Goal: Task Accomplishment & Management: Use online tool/utility

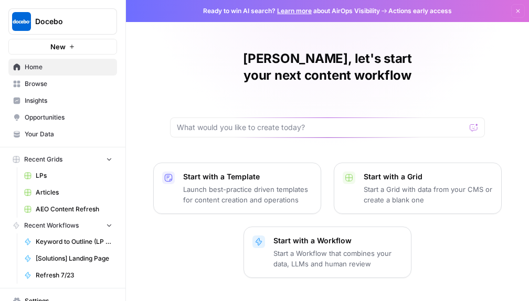
click at [70, 92] on link "Browse" at bounding box center [62, 84] width 109 height 17
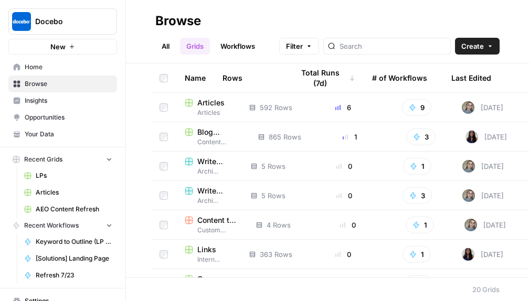
click at [216, 107] on span "Articles" at bounding box center [210, 103] width 27 height 11
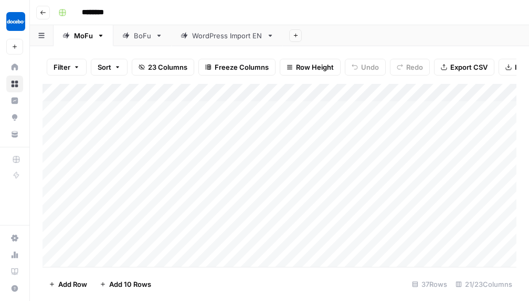
click at [39, 7] on button "Go back" at bounding box center [43, 13] width 14 height 14
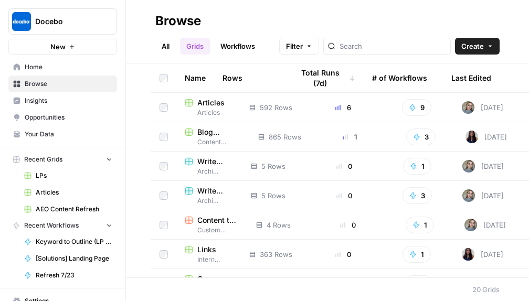
click at [224, 115] on span "Articles" at bounding box center [209, 112] width 48 height 9
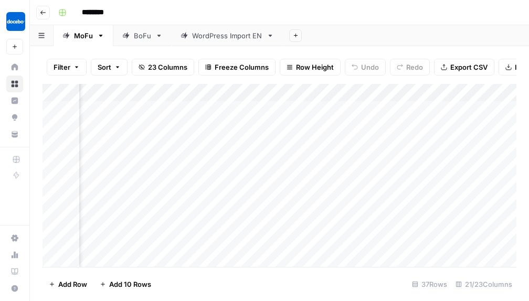
scroll to position [0, 264]
click at [367, 92] on div "Add Column" at bounding box center [280, 175] width 474 height 183
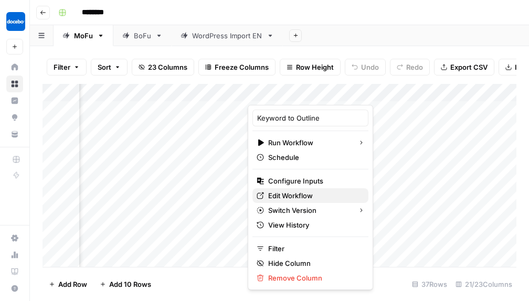
click at [306, 199] on span "Edit Workflow" at bounding box center [314, 196] width 92 height 11
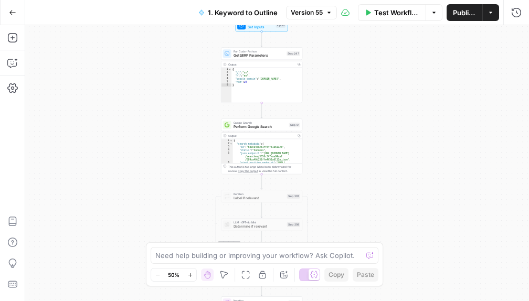
click at [15, 15] on icon "button" at bounding box center [12, 12] width 7 height 7
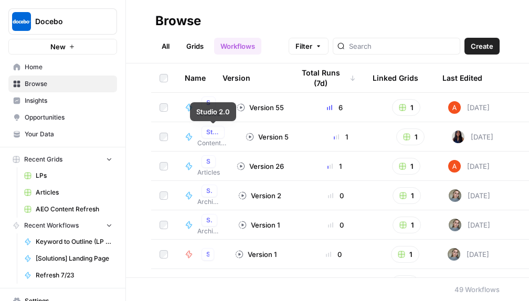
click at [210, 143] on span "Content Refresh Workflows" at bounding box center [213, 143] width 32 height 9
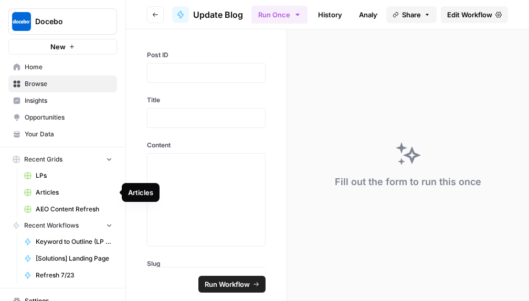
click at [50, 191] on span "Articles" at bounding box center [74, 192] width 77 height 9
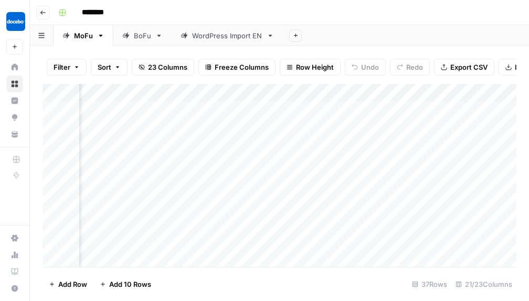
scroll to position [0, 1114]
click at [420, 95] on div "Add Column" at bounding box center [280, 175] width 474 height 183
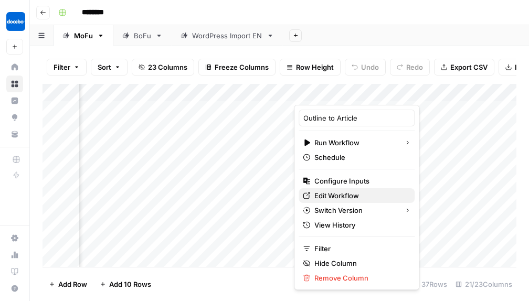
click at [322, 197] on span "Edit Workflow" at bounding box center [361, 196] width 92 height 11
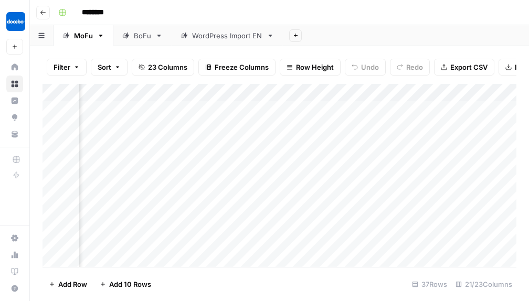
scroll to position [0, 288]
click at [341, 97] on div "Add Column" at bounding box center [280, 175] width 474 height 183
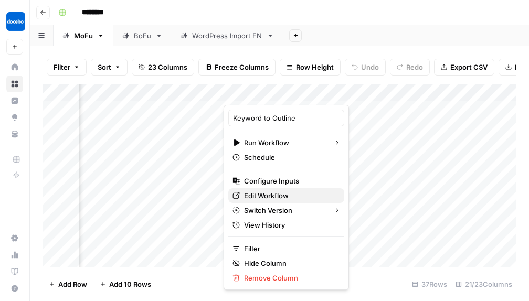
click at [266, 199] on span "Edit Workflow" at bounding box center [290, 196] width 92 height 11
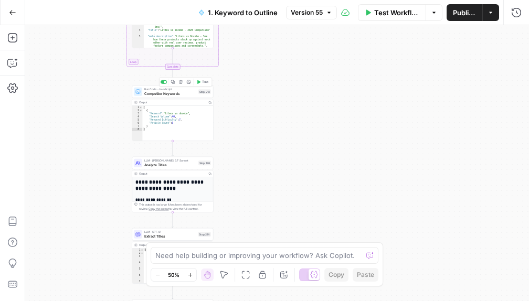
click at [193, 93] on span "Competitor Keywords" at bounding box center [170, 93] width 52 height 5
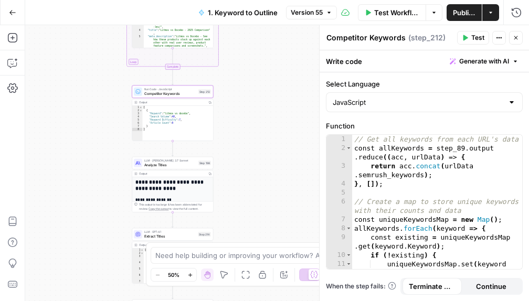
click at [261, 92] on div "true false Workflow Set Inputs Inputs Run Code · Python Get SERP Parameters Ste…" at bounding box center [277, 163] width 504 height 276
click at [517, 35] on icon "button" at bounding box center [516, 38] width 6 height 6
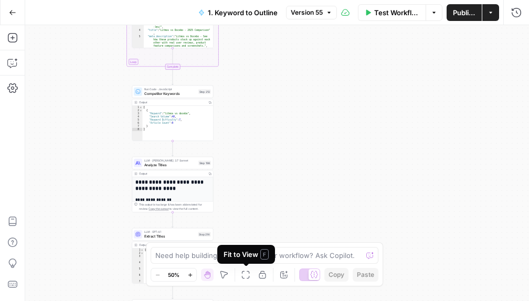
click at [248, 273] on icon "button" at bounding box center [246, 275] width 8 height 8
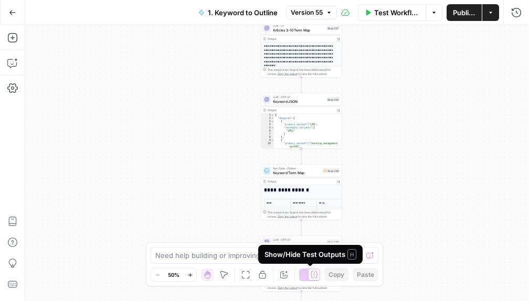
click at [312, 276] on icon at bounding box center [314, 275] width 8 height 8
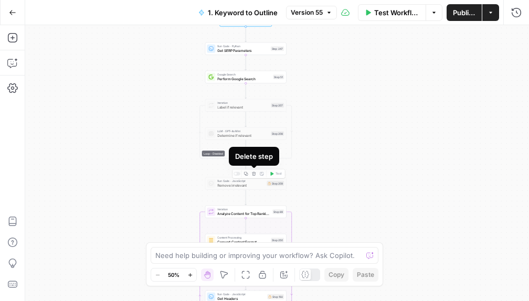
click at [254, 176] on button "Delete step" at bounding box center [253, 174] width 7 height 7
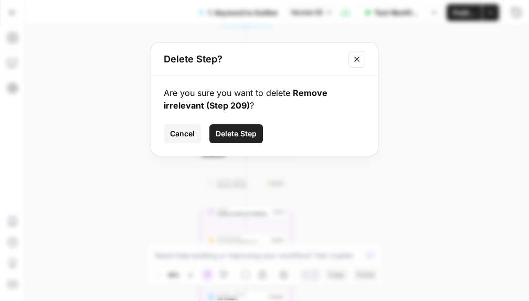
click at [358, 57] on icon "Close modal" at bounding box center [356, 59] width 5 height 5
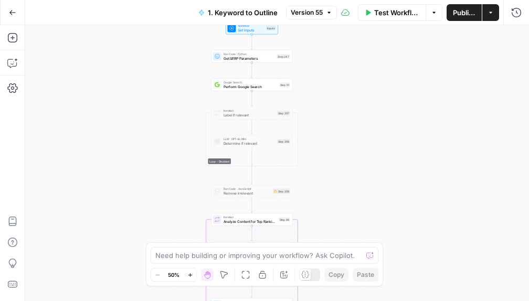
click at [263, 117] on span "Label if relevant" at bounding box center [249, 114] width 51 height 5
click at [261, 106] on button "Delete step" at bounding box center [260, 103] width 7 height 7
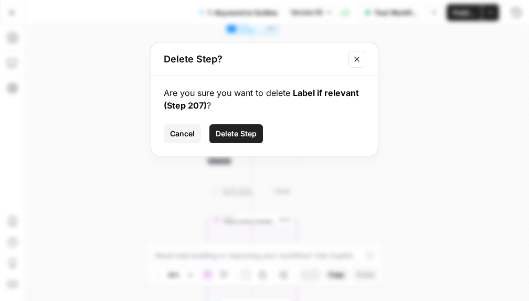
click at [258, 131] on button "Delete Step" at bounding box center [237, 133] width 54 height 19
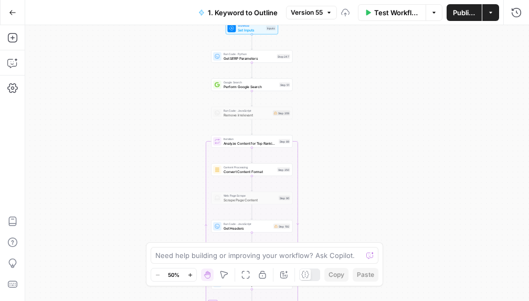
click at [258, 116] on span "Remove irrelevant" at bounding box center [247, 114] width 47 height 5
click at [260, 104] on icon "button" at bounding box center [260, 103] width 4 height 4
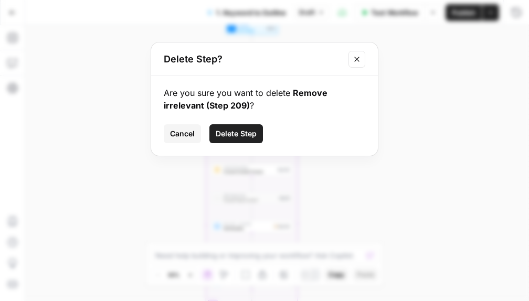
click at [227, 133] on span "Delete Step" at bounding box center [236, 134] width 41 height 11
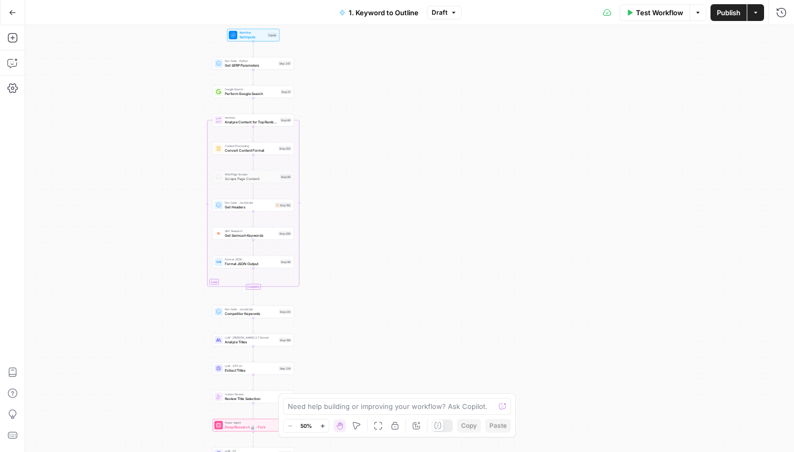
click at [378, 301] on icon "button" at bounding box center [378, 426] width 8 height 8
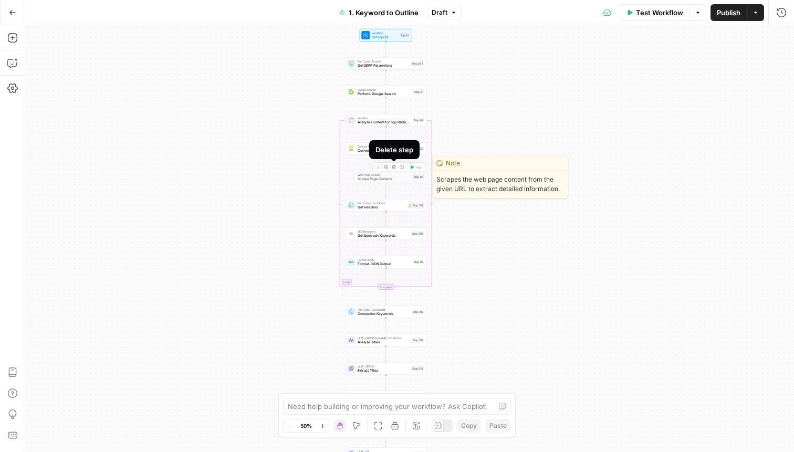
click at [394, 169] on icon "button" at bounding box center [394, 167] width 4 height 4
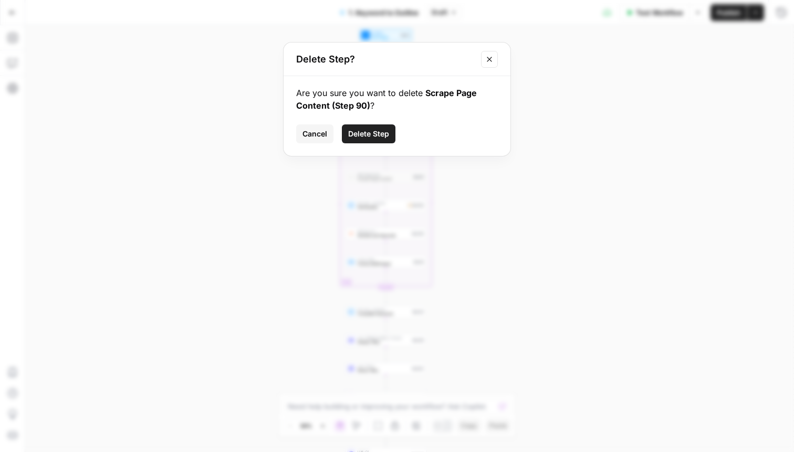
click at [390, 144] on div "Are you sure you want to delete Scrape Page Content (Step 90) ? Cancel Delete S…" at bounding box center [397, 116] width 227 height 80
click at [382, 132] on span "Delete Step" at bounding box center [368, 134] width 41 height 11
